Goal: Find specific page/section: Find specific page/section

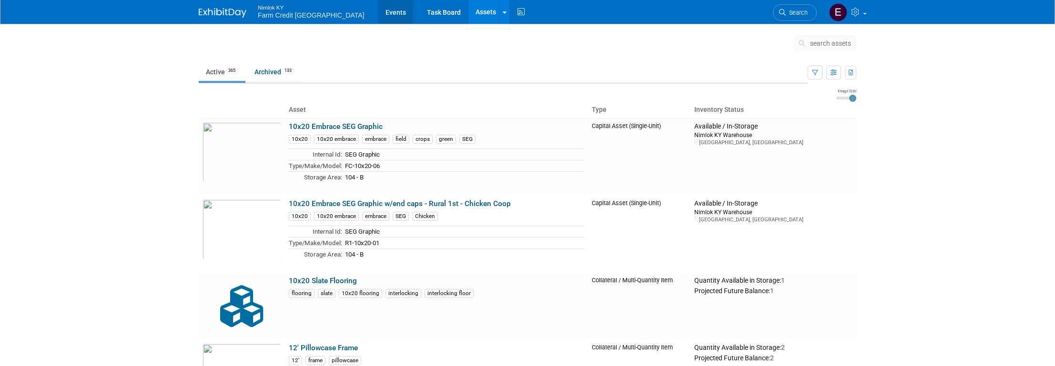
click at [378, 10] on link "Events" at bounding box center [395, 12] width 35 height 24
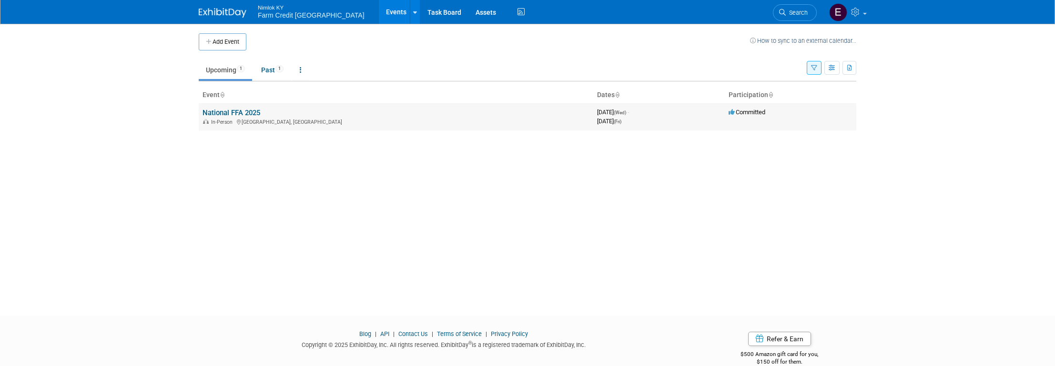
click at [232, 115] on link "National FFA 2025" at bounding box center [232, 113] width 58 height 9
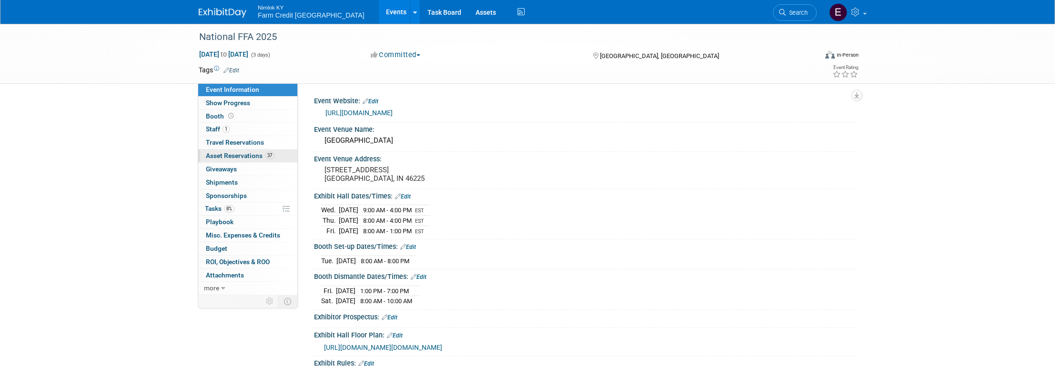
click at [216, 155] on span "Asset Reservations 37" at bounding box center [240, 156] width 69 height 8
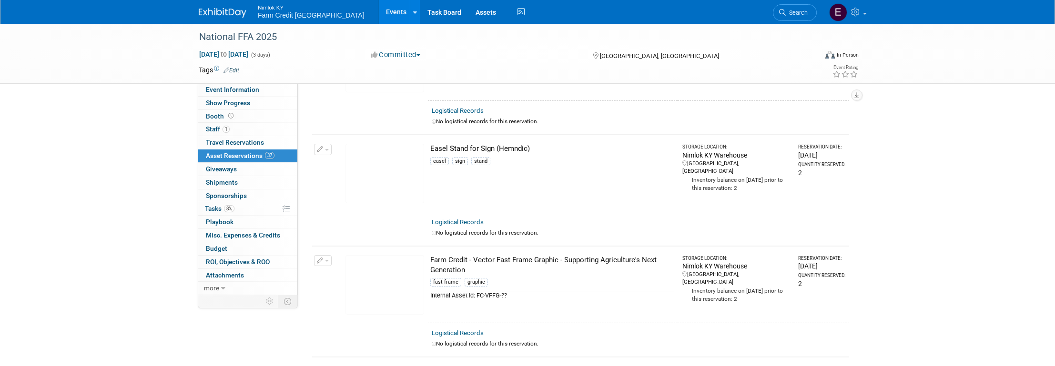
scroll to position [3455, 0]
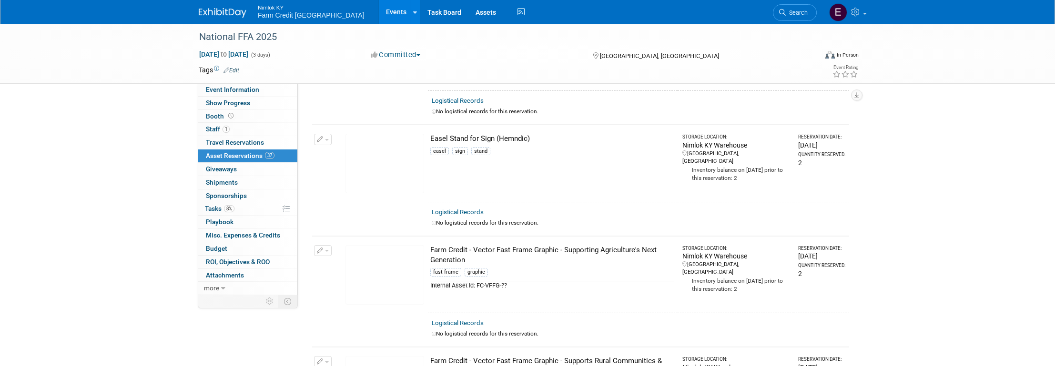
click at [399, 148] on img at bounding box center [384, 164] width 79 height 60
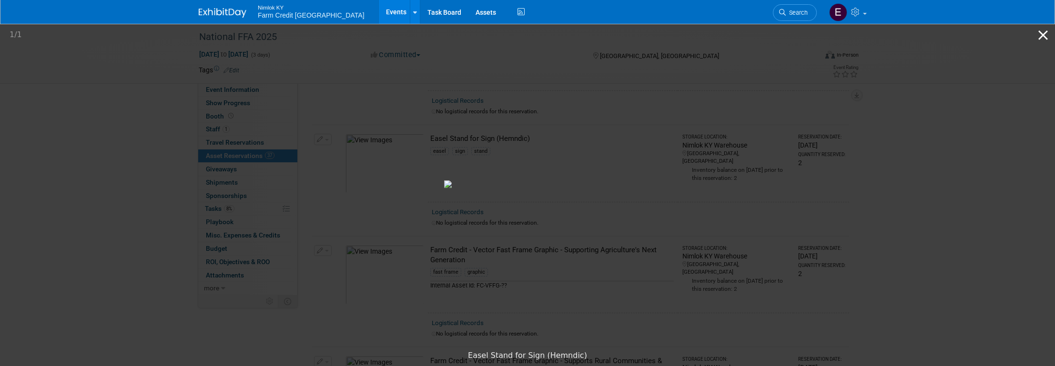
click at [1041, 41] on button "Close gallery" at bounding box center [1043, 35] width 24 height 22
